Goal: Check status: Check status

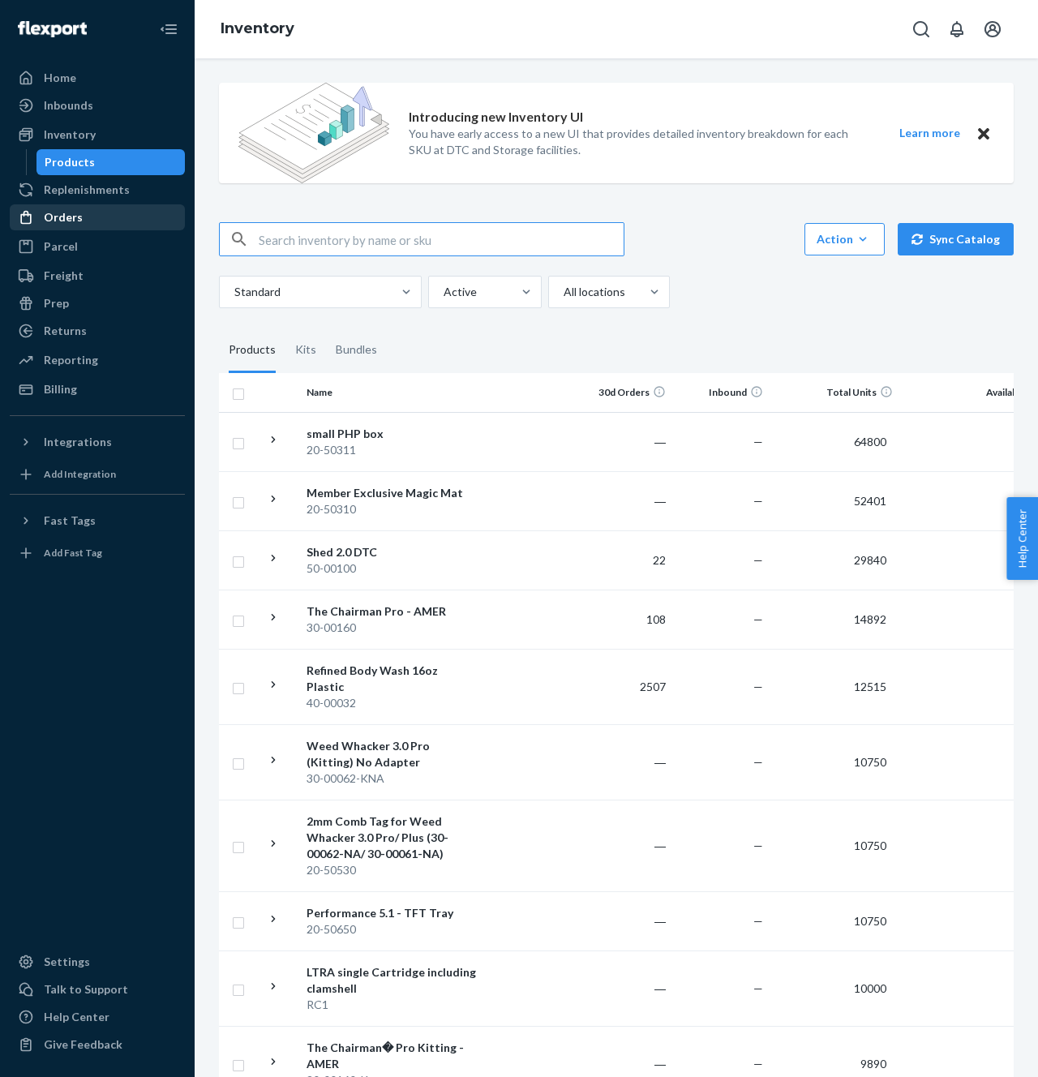
click at [103, 222] on div "Orders" at bounding box center [97, 217] width 172 height 23
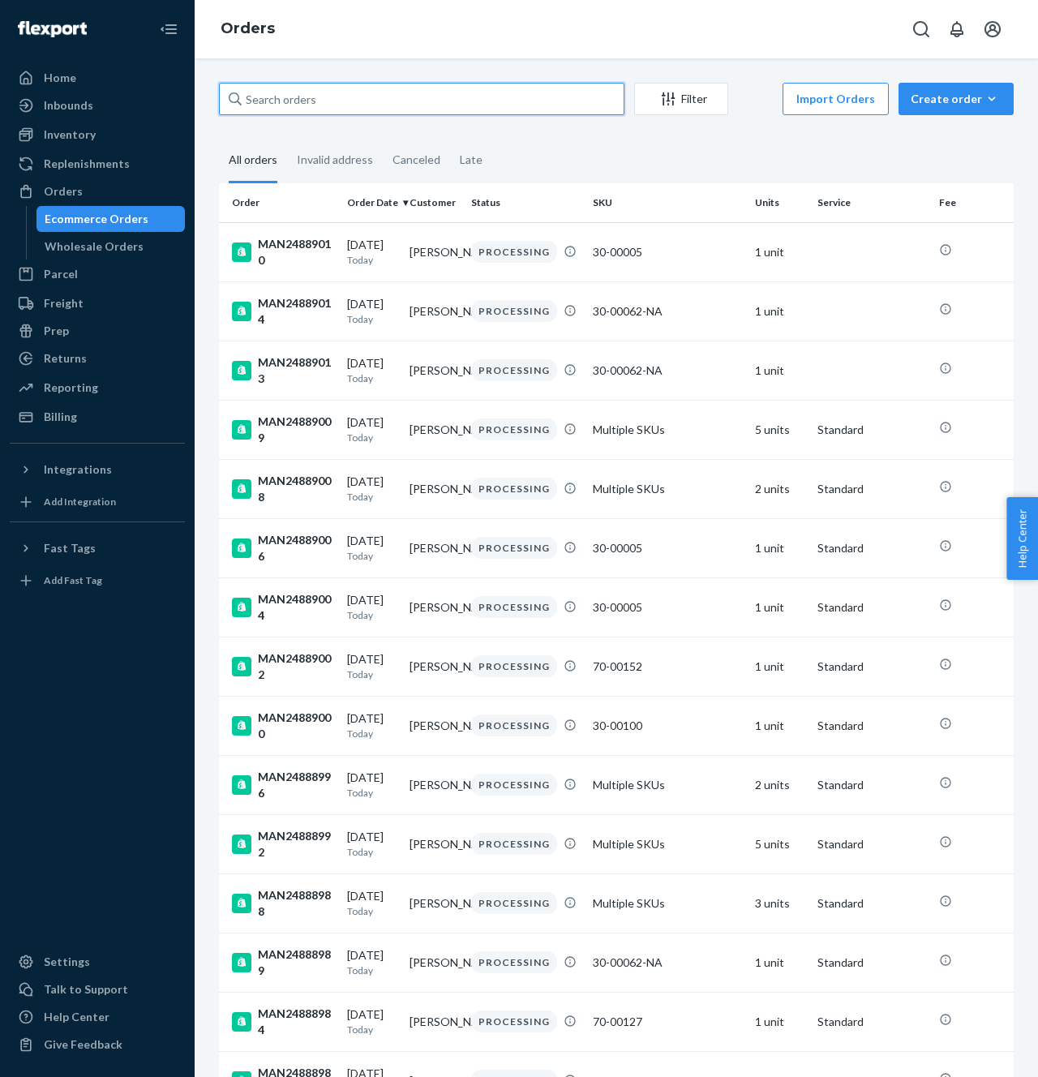
click at [384, 106] on input "text" at bounding box center [421, 99] width 405 height 32
paste input "MAN24839564"
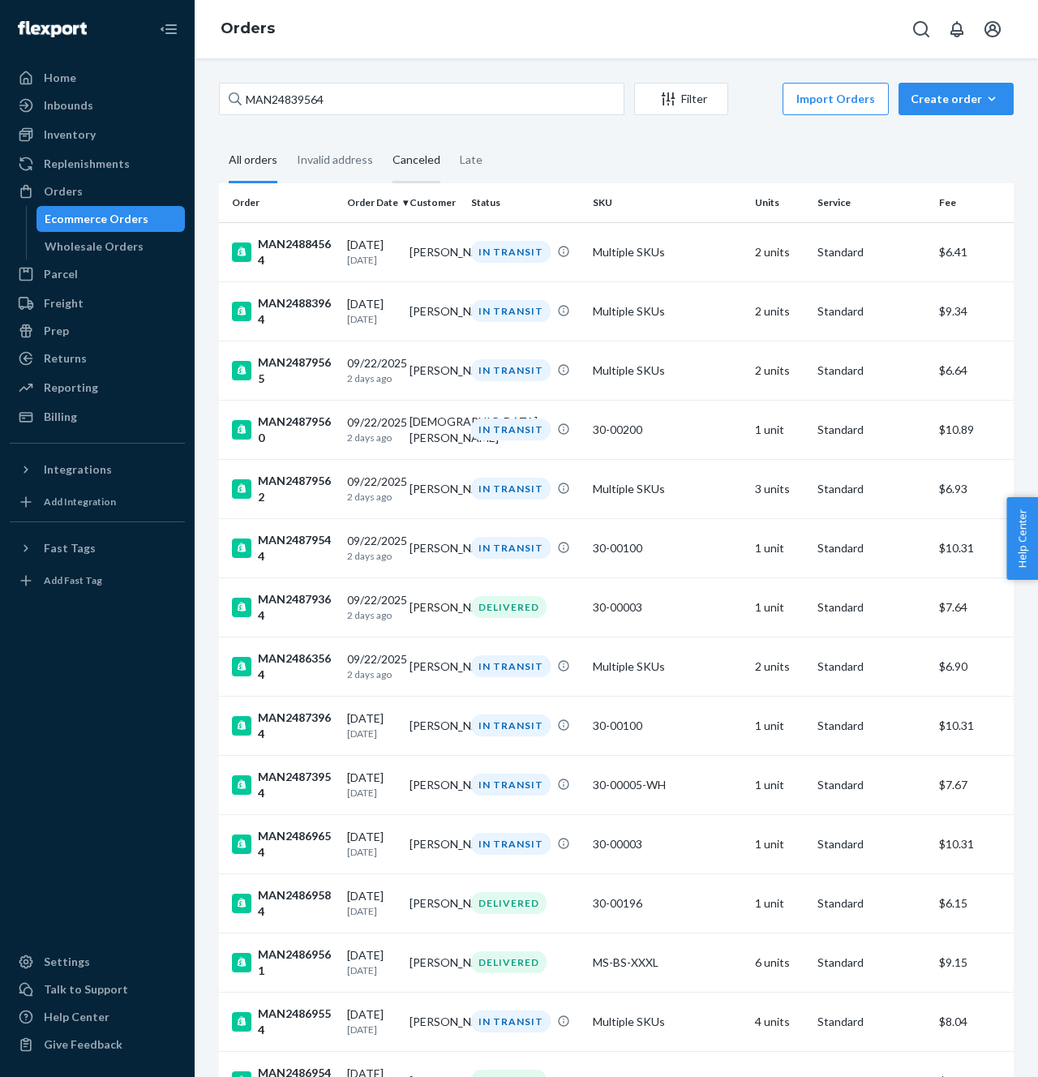
click at [393, 152] on div "Canceled" at bounding box center [417, 161] width 48 height 45
click at [383, 139] on input "Canceled" at bounding box center [383, 139] width 0 height 0
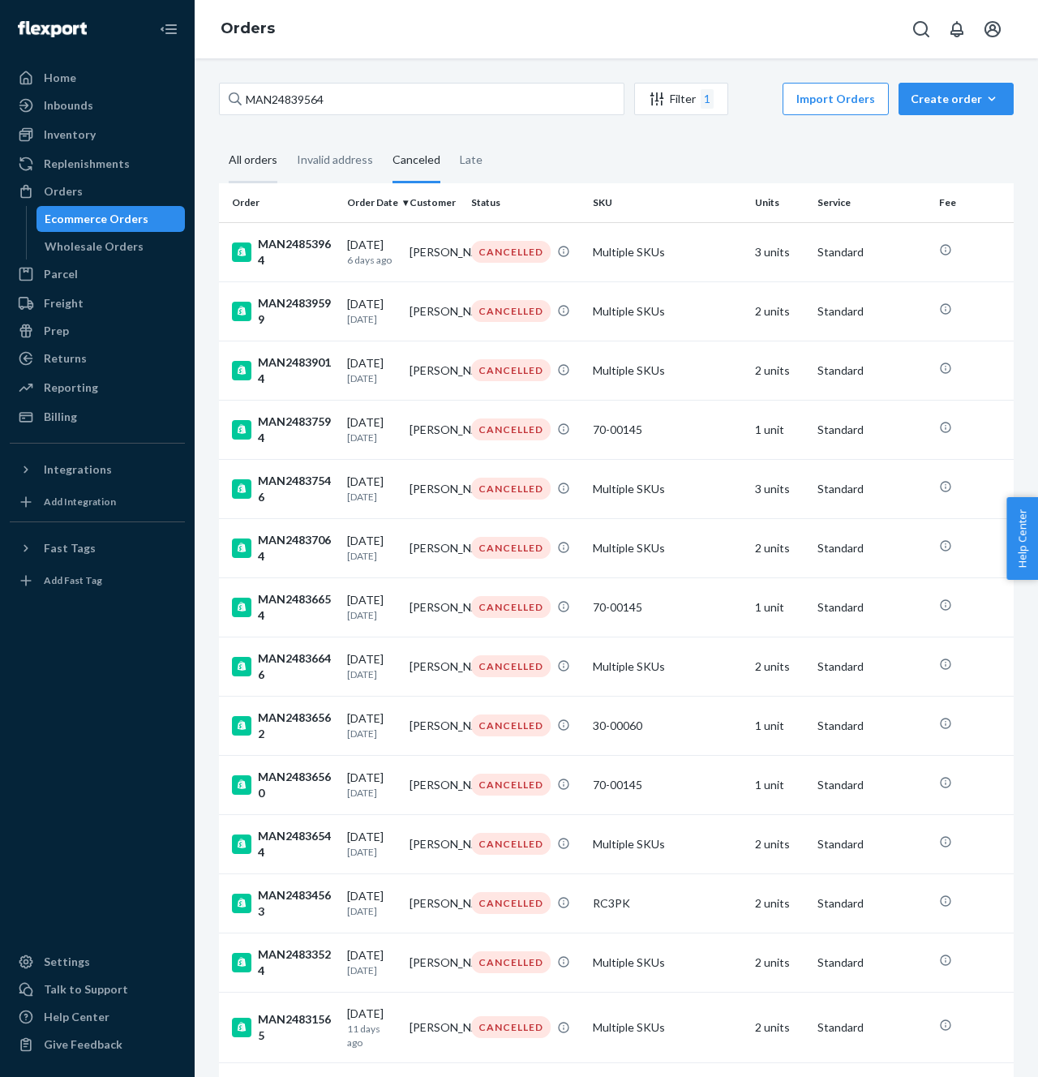
click at [260, 152] on div "All orders" at bounding box center [253, 161] width 49 height 45
click at [219, 139] on input "All orders" at bounding box center [219, 139] width 0 height 0
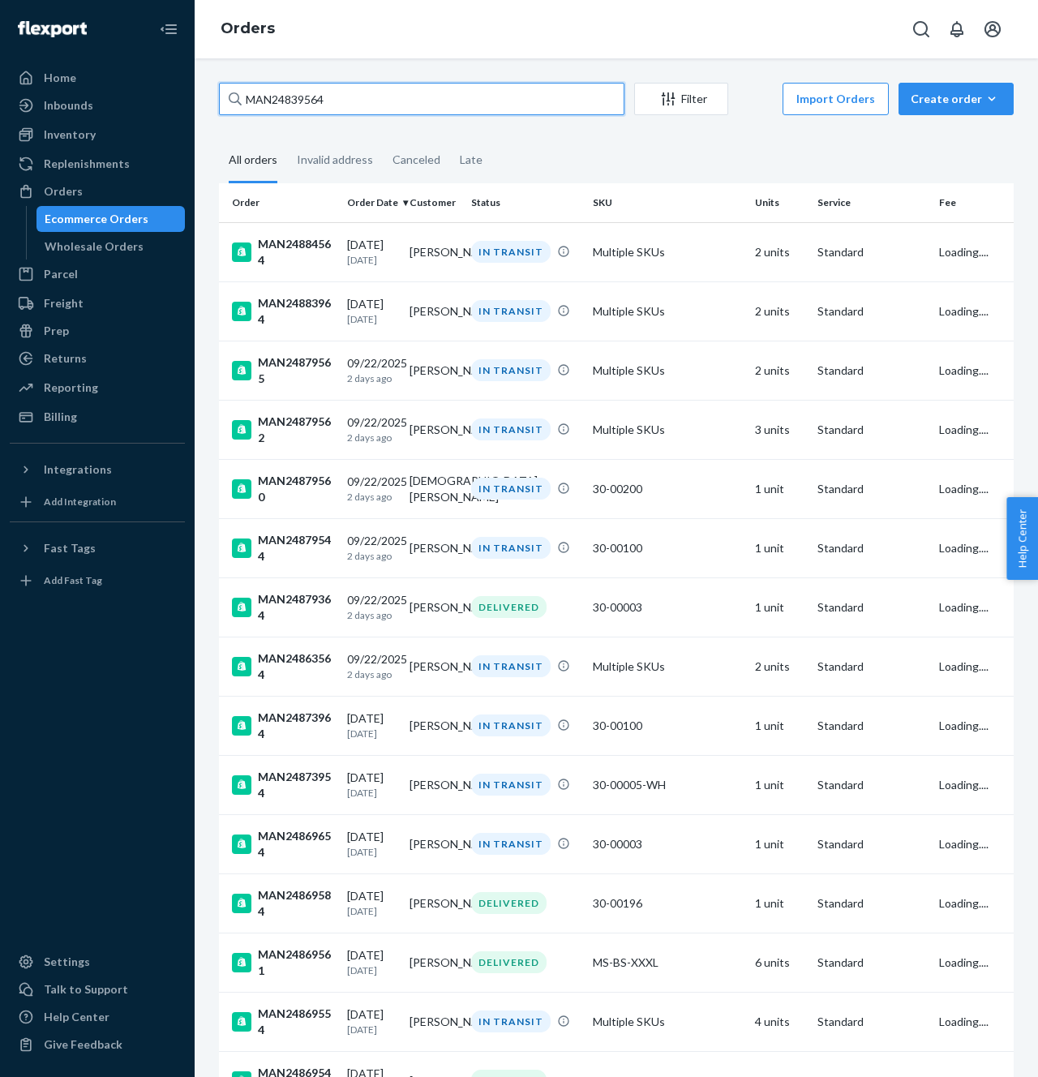
click at [359, 91] on input "MAN24839564" at bounding box center [421, 99] width 405 height 32
paste input "45190"
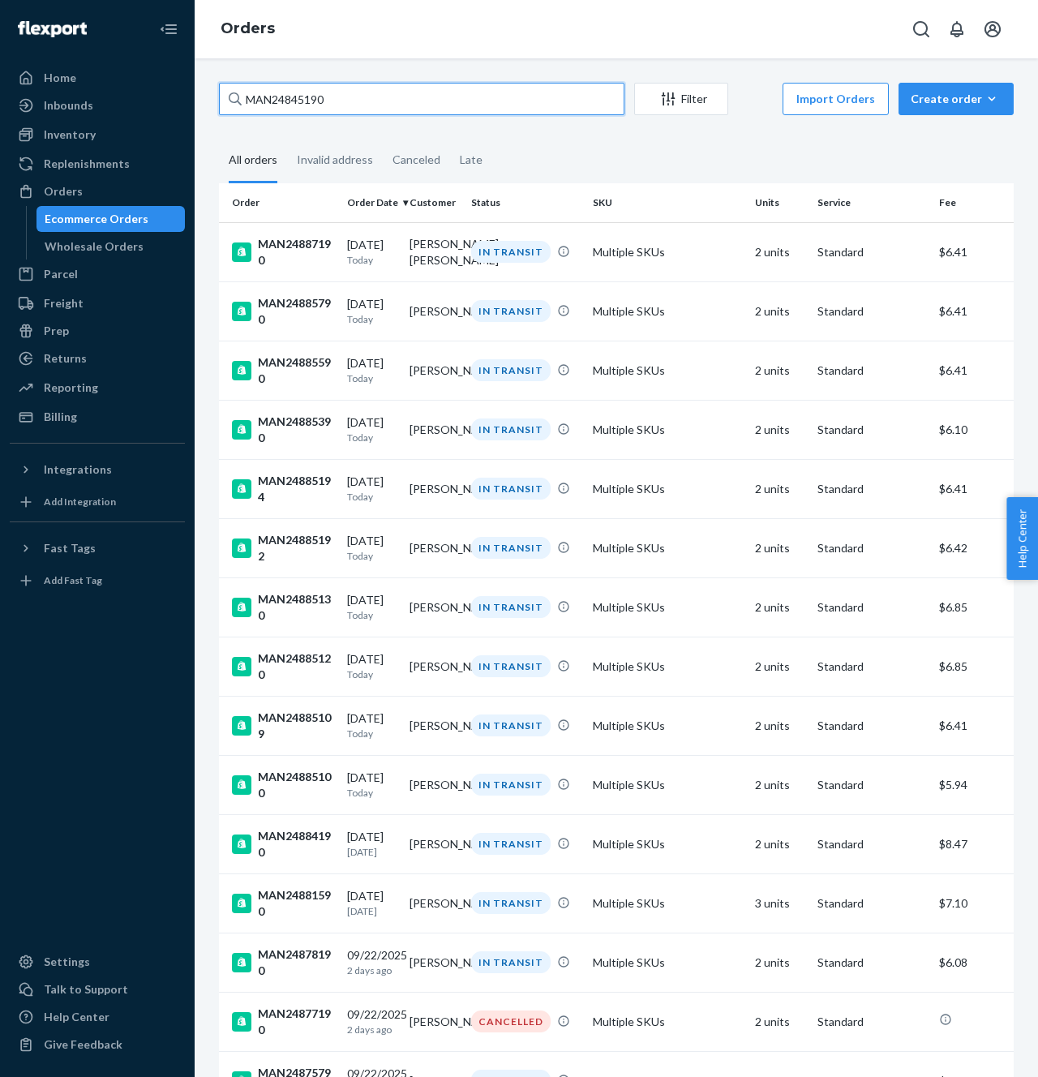
type input "MAN24845190"
